Goal: Task Accomplishment & Management: Manage account settings

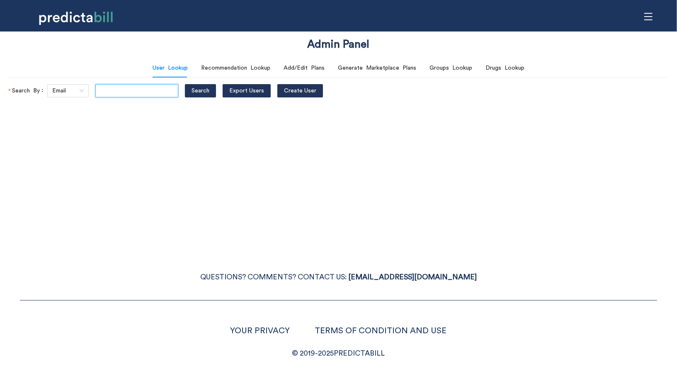
click at [145, 86] on input "text" at bounding box center [136, 90] width 83 height 13
click at [153, 221] on div "Admin Panel User Lookup Recommendation Lookup Add/Edit Plans Generate Marketpla…" at bounding box center [338, 191] width 677 height 383
click at [653, 18] on span "menu" at bounding box center [649, 17] width 16 height 16
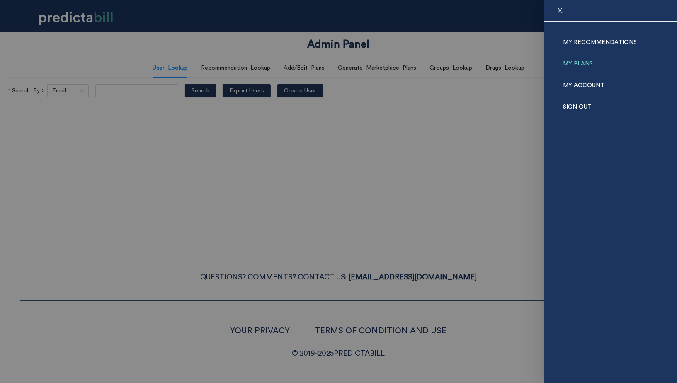
click at [584, 60] on link "My Plans" at bounding box center [578, 64] width 30 height 22
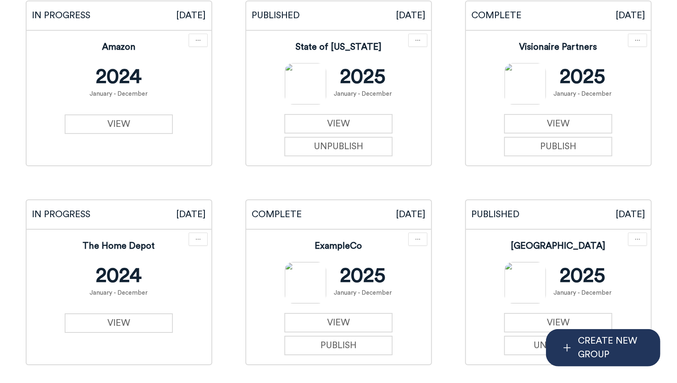
scroll to position [1827, 0]
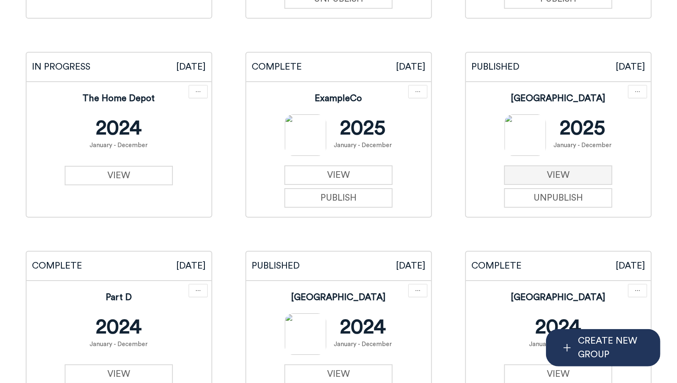
click at [530, 178] on link "VIEW" at bounding box center [558, 174] width 108 height 19
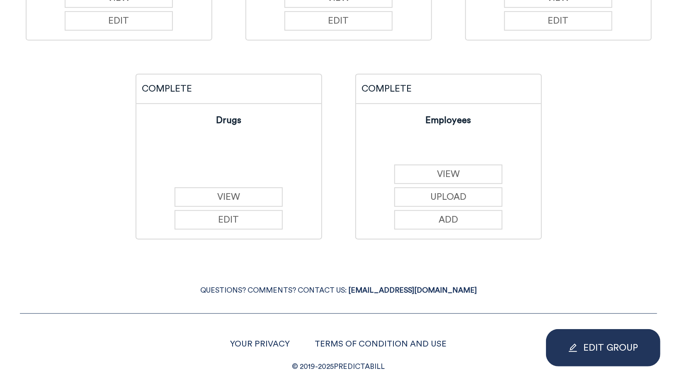
scroll to position [267, 0]
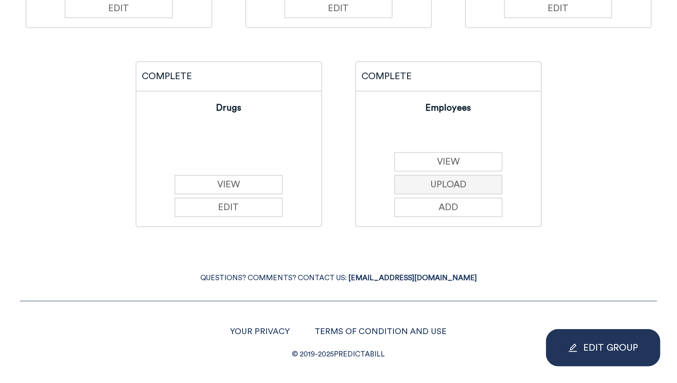
click at [462, 179] on button "UPLOAD" at bounding box center [448, 184] width 108 height 19
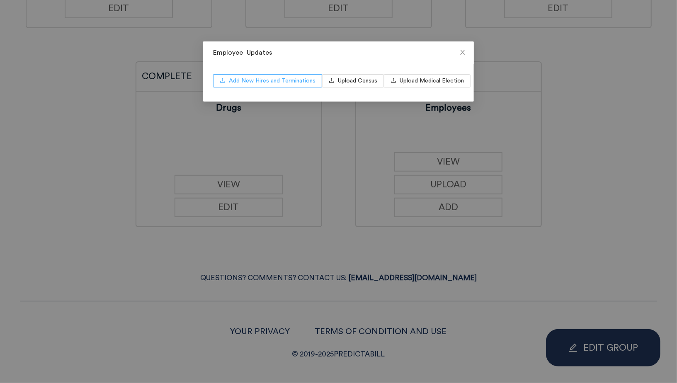
click at [263, 82] on span "Add New Hires and Terminations" at bounding box center [272, 80] width 87 height 9
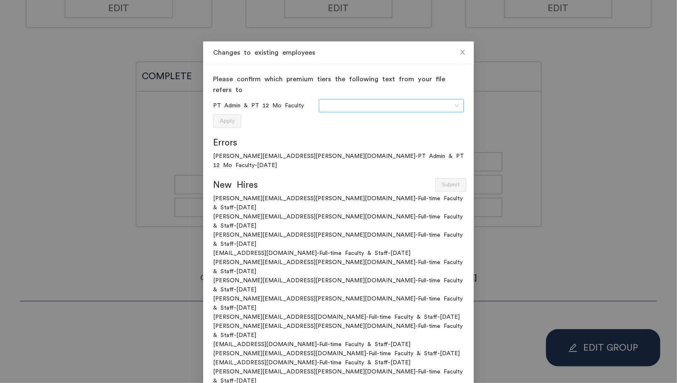
click at [341, 109] on input "search" at bounding box center [388, 106] width 129 height 12
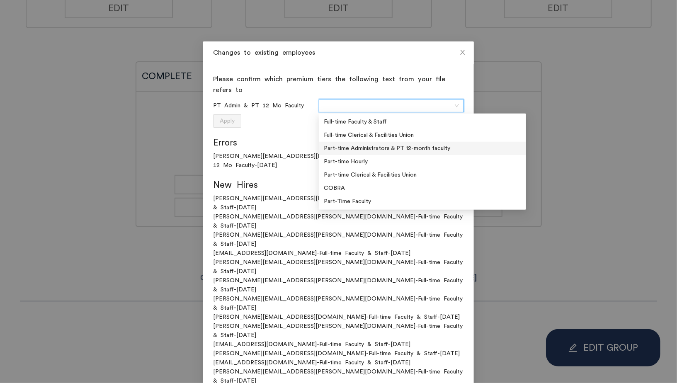
click at [389, 148] on div "Part-time Administrators & PT 12-month faculty" at bounding box center [422, 148] width 197 height 9
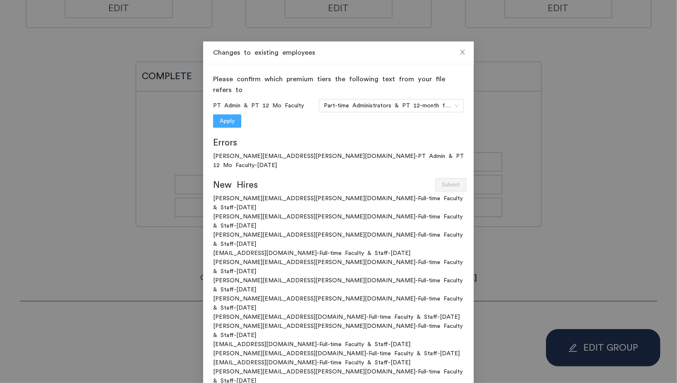
click at [233, 123] on span "Apply" at bounding box center [227, 121] width 15 height 9
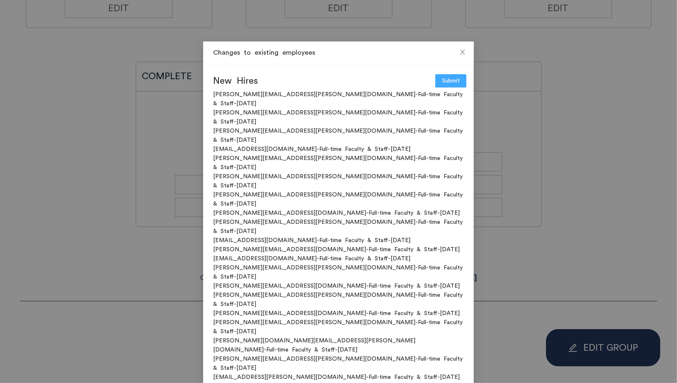
click at [455, 81] on span "Submit" at bounding box center [451, 80] width 18 height 9
